Goal: Understand process/instructions: Learn how to perform a task or action

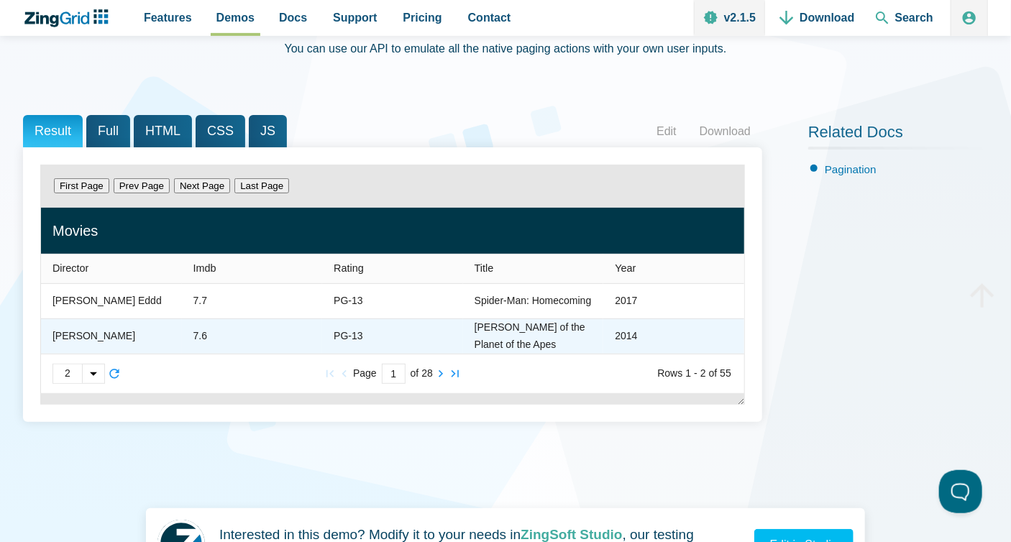
scroll to position [164, 0]
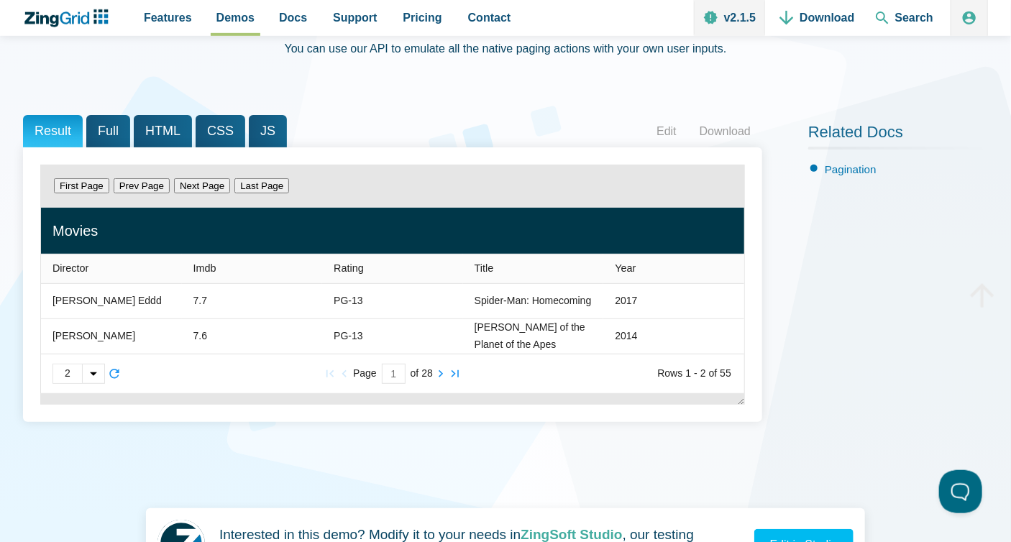
click at [395, 371] on input "1" at bounding box center [394, 374] width 24 height 20
click at [442, 375] on zg-icon "nextpage" at bounding box center [440, 374] width 14 height 14
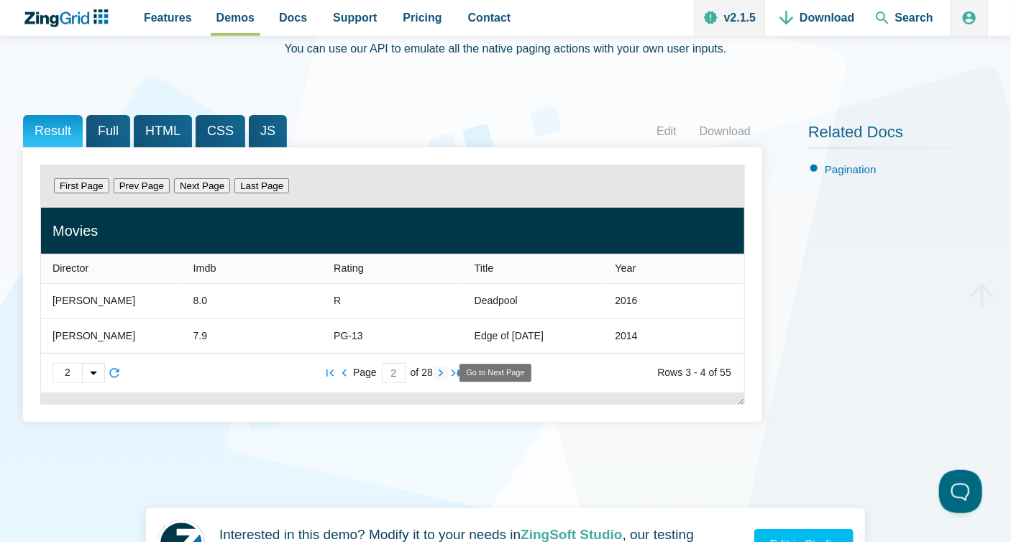
click at [442, 375] on zg-icon "nextpage" at bounding box center [440, 373] width 14 height 14
type input "5"
click at [249, 120] on span "JS" at bounding box center [268, 131] width 38 height 32
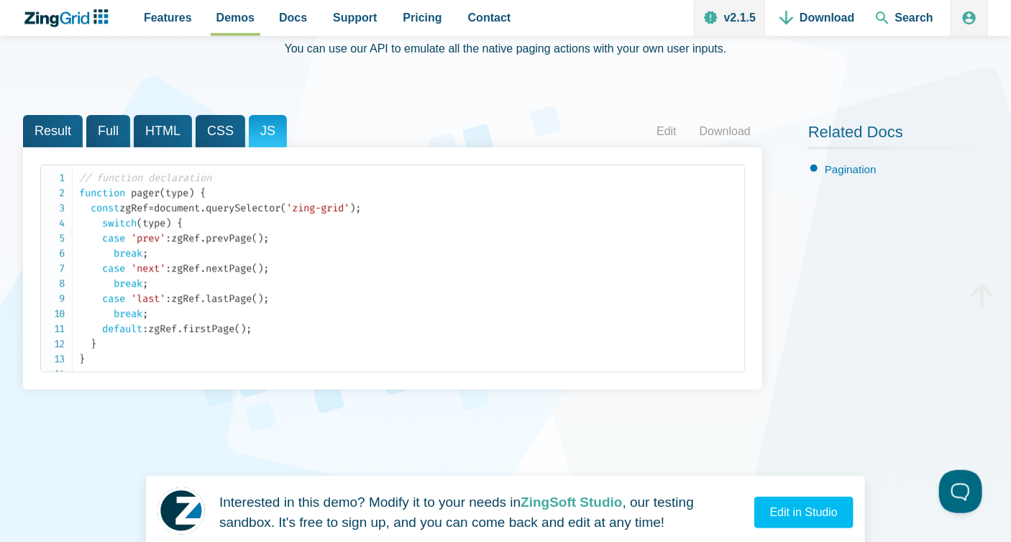
click at [215, 129] on span "CSS" at bounding box center [221, 131] width 50 height 32
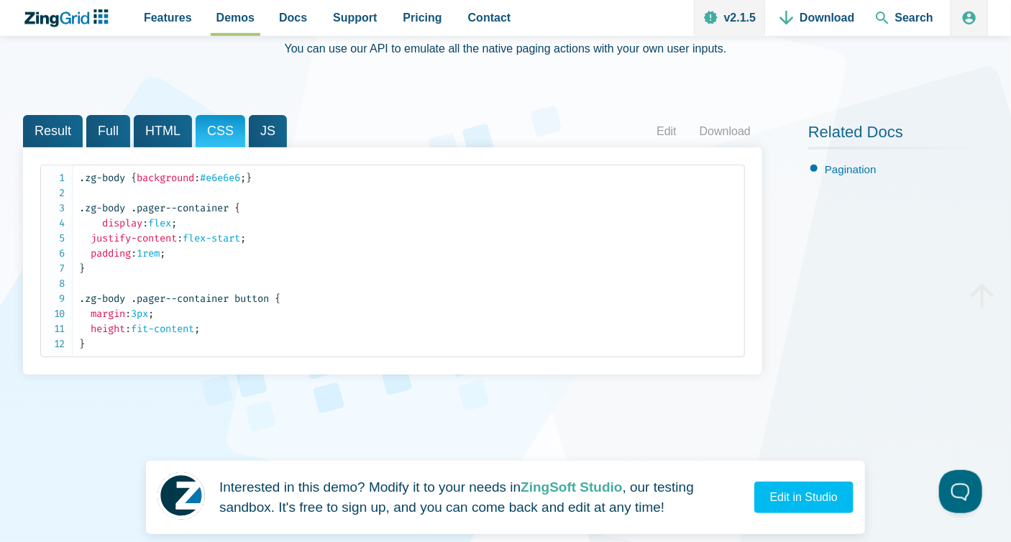
click at [175, 134] on span "HTML" at bounding box center [163, 131] width 58 height 32
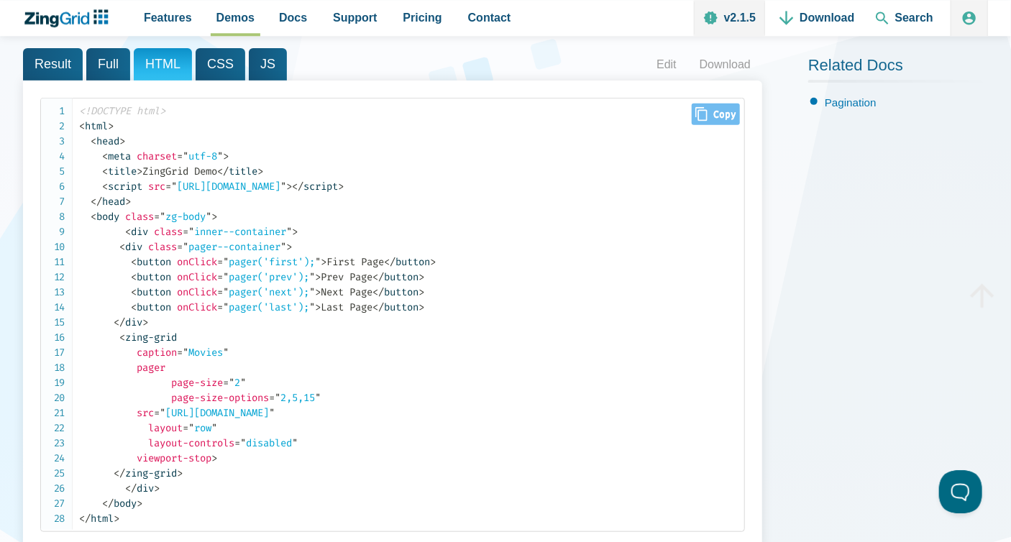
scroll to position [230, 0]
click at [57, 60] on span "Result" at bounding box center [53, 65] width 60 height 32
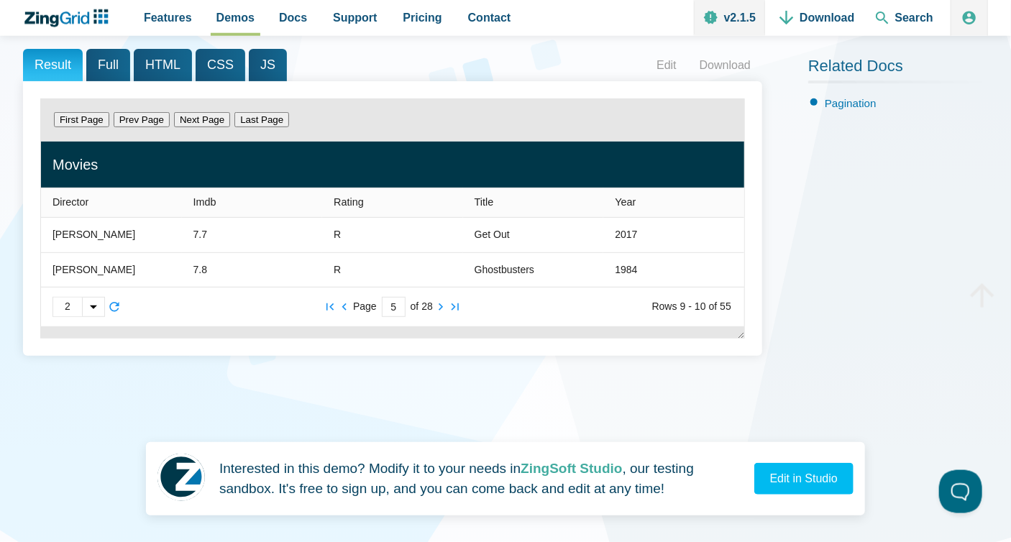
click at [98, 71] on span "Full" at bounding box center [108, 65] width 44 height 32
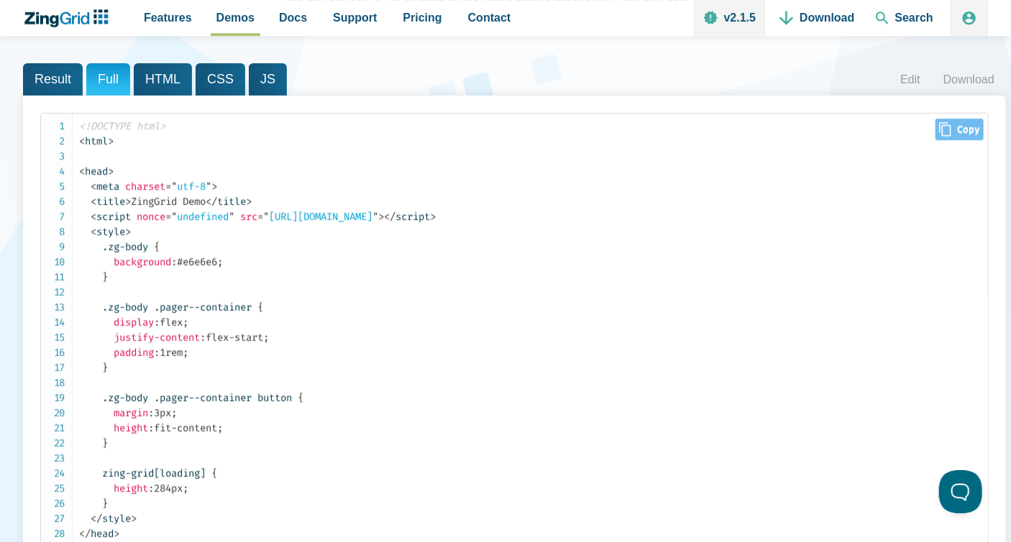
scroll to position [216, 0]
click at [165, 87] on span "HTML" at bounding box center [163, 79] width 58 height 32
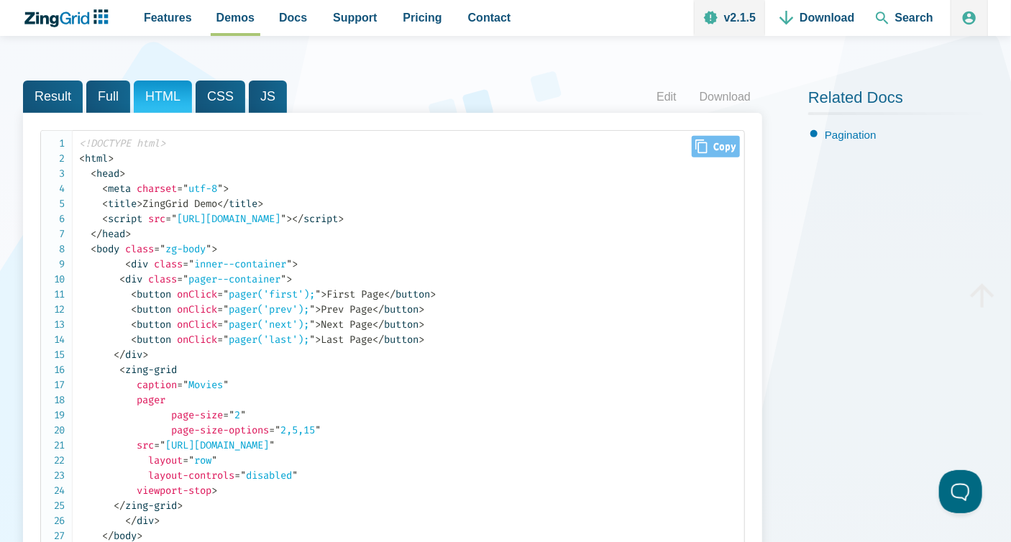
scroll to position [187, 0]
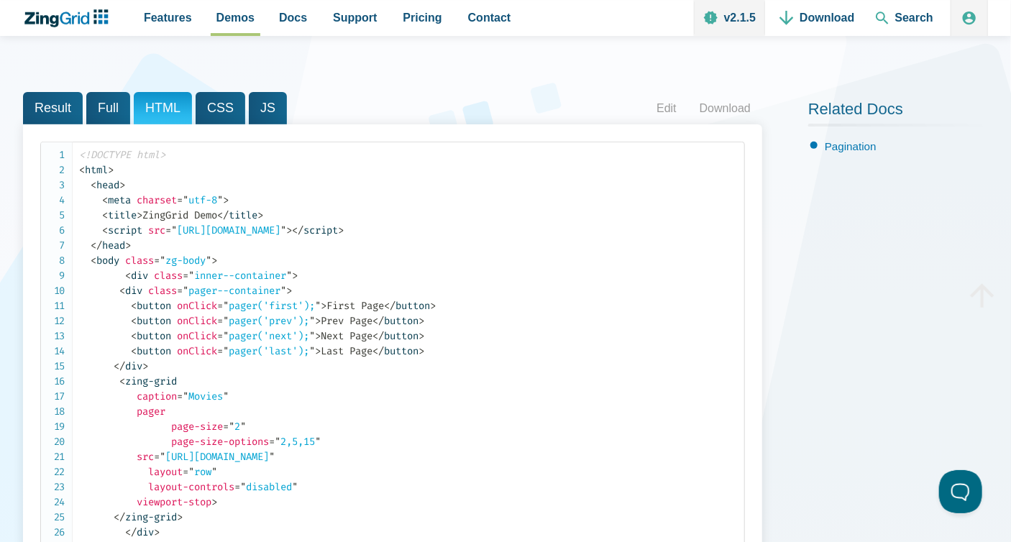
click at [256, 114] on span "JS" at bounding box center [268, 108] width 38 height 32
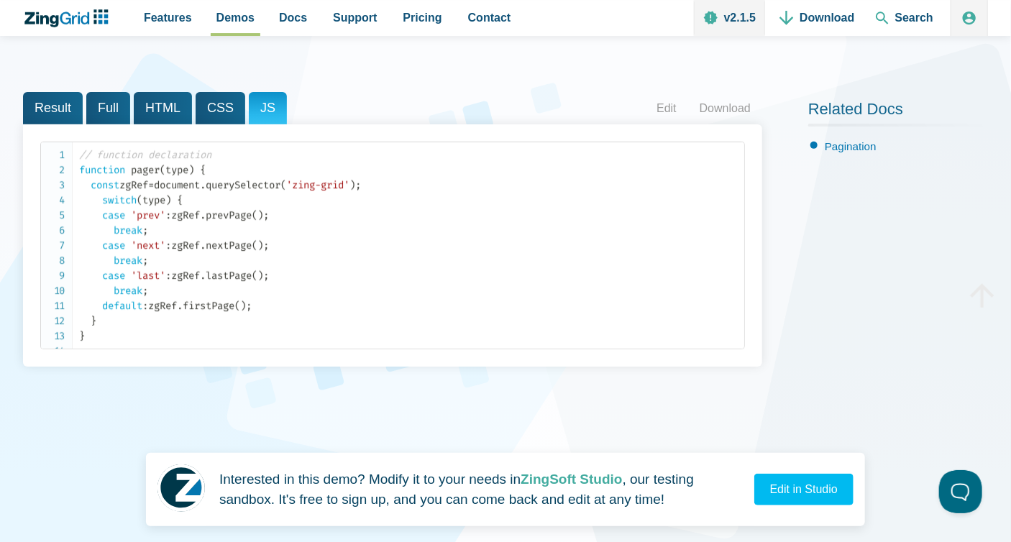
click at [111, 109] on span "Full" at bounding box center [108, 108] width 44 height 32
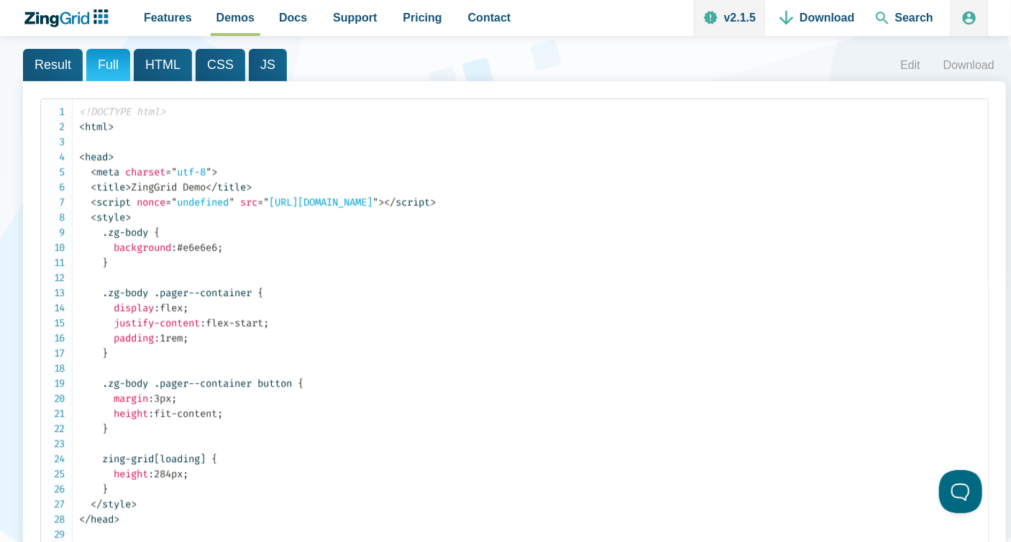
scroll to position [164, 0]
